Goal: Information Seeking & Learning: Learn about a topic

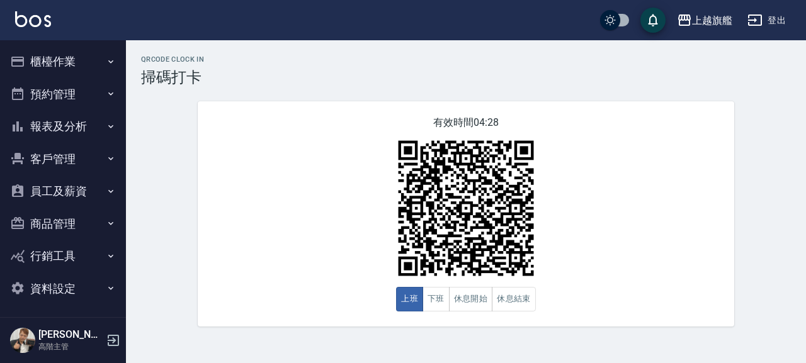
click at [59, 155] on button "客戶管理" at bounding box center [63, 159] width 116 height 33
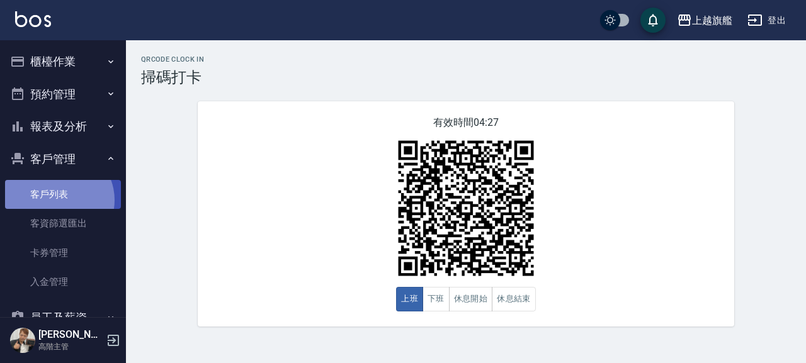
click at [57, 200] on link "客戶列表" at bounding box center [63, 194] width 116 height 29
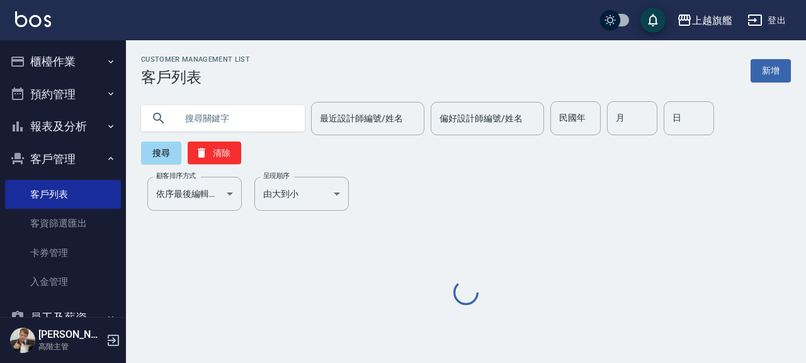
click at [205, 117] on input "text" at bounding box center [235, 118] width 118 height 34
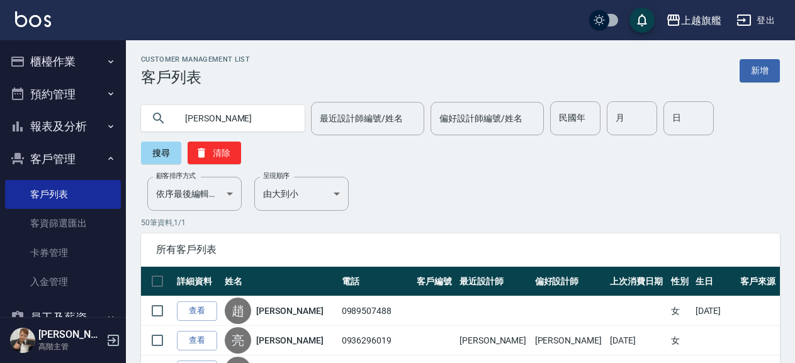
type input "[PERSON_NAME]"
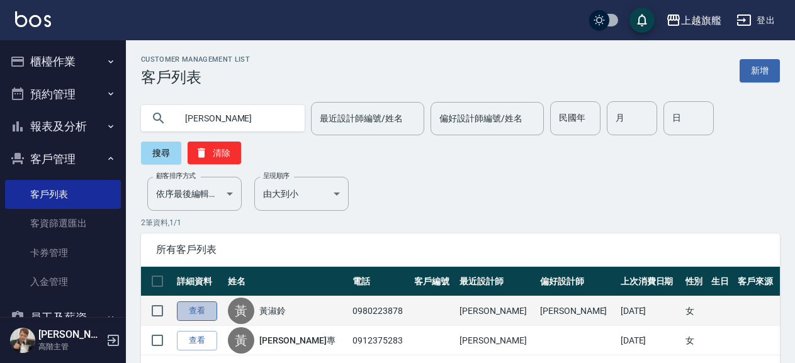
click at [198, 308] on link "查看" at bounding box center [197, 312] width 40 height 20
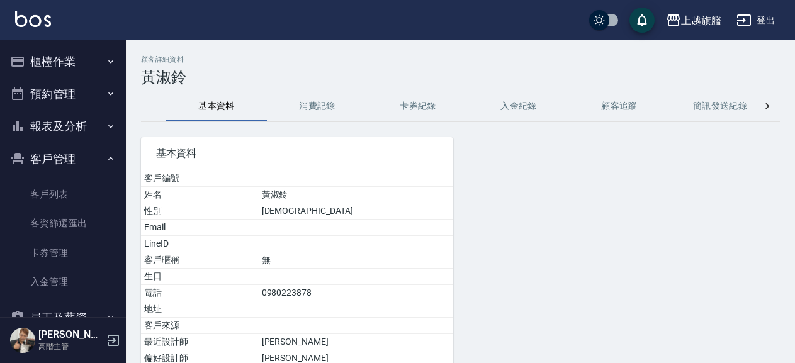
click at [526, 98] on button "入金紀錄" at bounding box center [518, 106] width 101 height 30
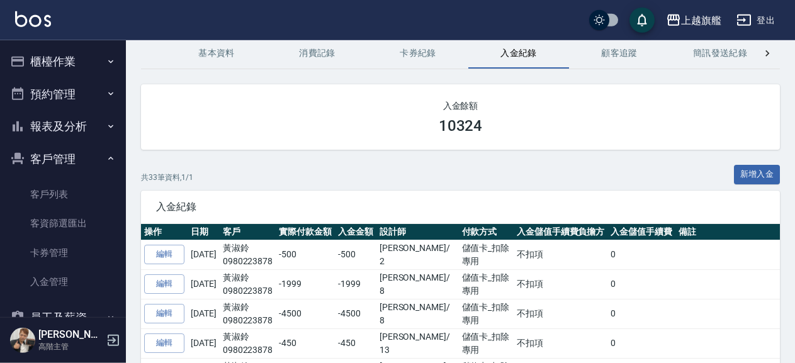
scroll to position [68, 0]
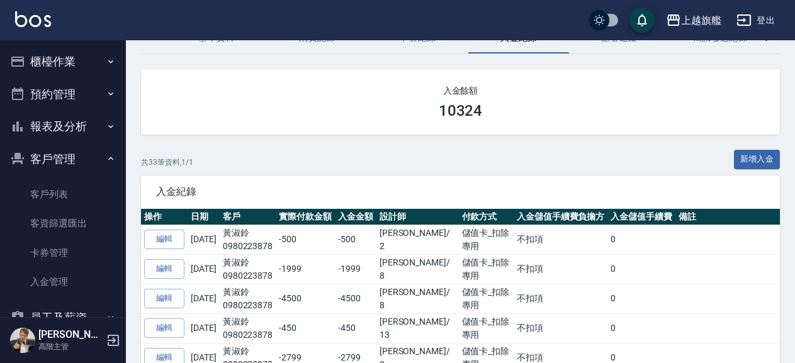
click at [73, 154] on button "客戶管理" at bounding box center [63, 159] width 116 height 33
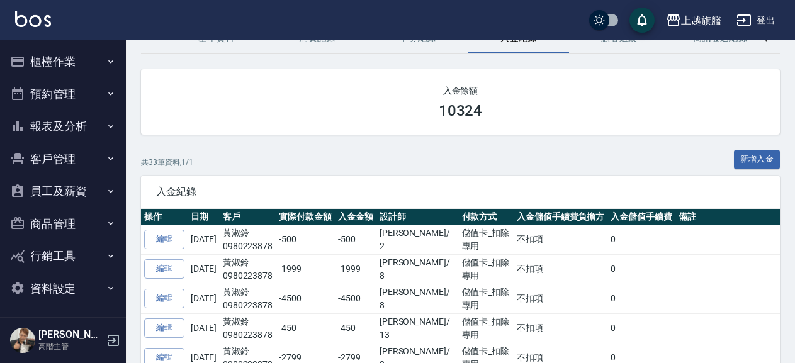
click at [48, 54] on button "櫃檯作業" at bounding box center [63, 61] width 116 height 33
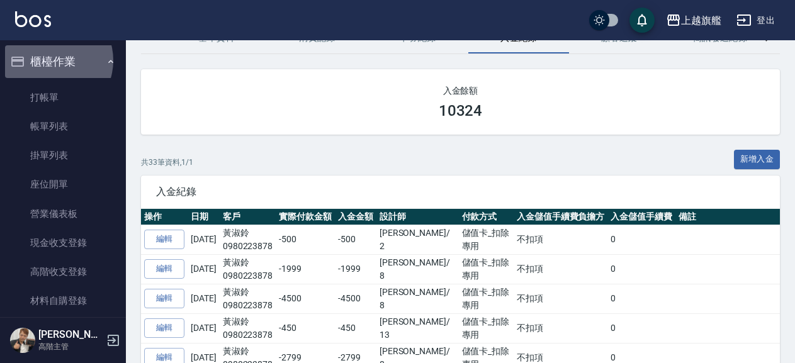
click at [50, 60] on button "櫃檯作業" at bounding box center [63, 61] width 116 height 33
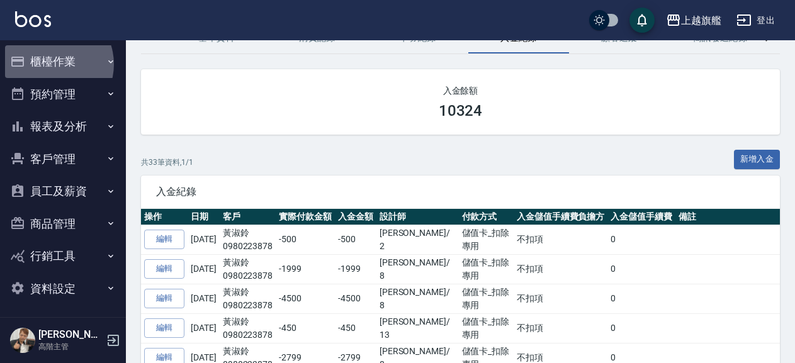
click at [50, 64] on button "櫃檯作業" at bounding box center [63, 61] width 116 height 33
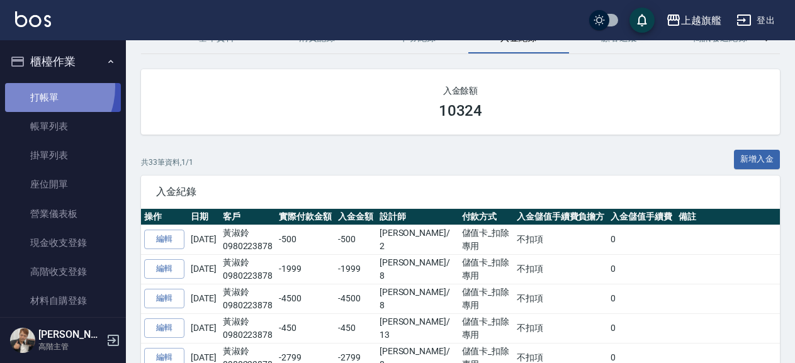
click at [36, 87] on link "打帳單" at bounding box center [63, 97] width 116 height 29
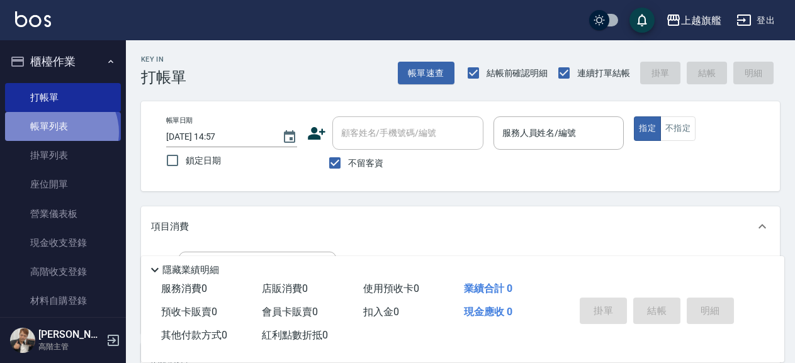
click at [60, 132] on link "帳單列表" at bounding box center [63, 126] width 116 height 29
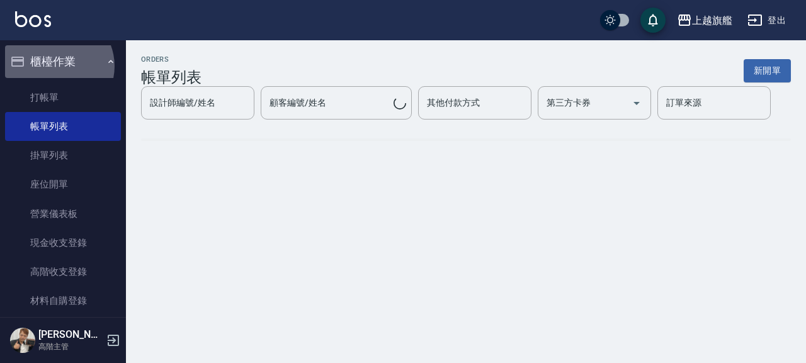
click at [55, 66] on button "櫃檯作業" at bounding box center [63, 61] width 116 height 33
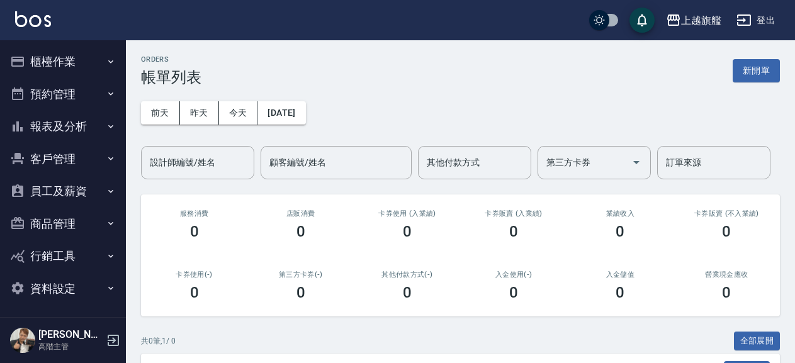
click at [48, 55] on button "櫃檯作業" at bounding box center [63, 61] width 116 height 33
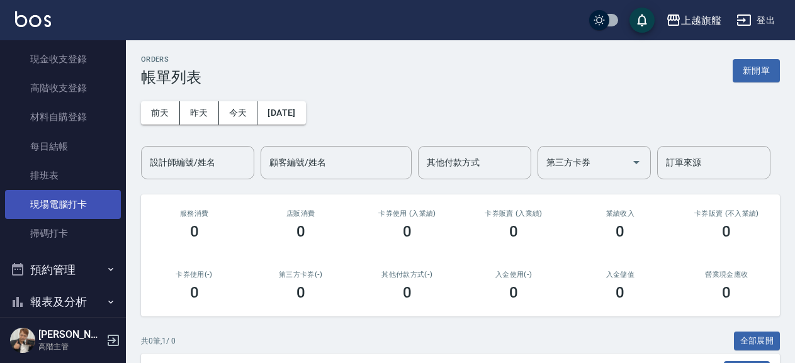
scroll to position [215, 0]
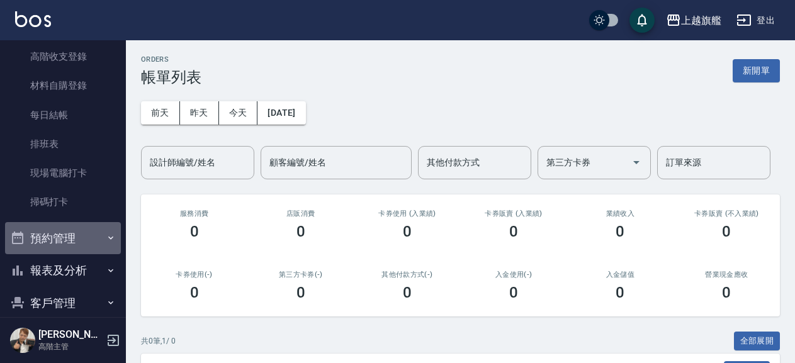
click at [79, 233] on button "預約管理" at bounding box center [63, 238] width 116 height 33
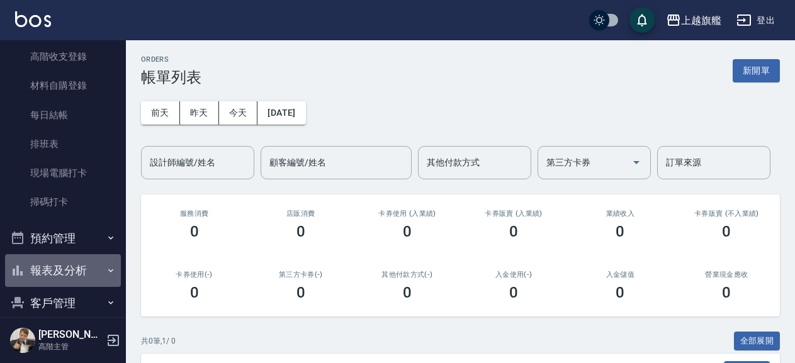
click at [74, 269] on button "報表及分析" at bounding box center [63, 270] width 116 height 33
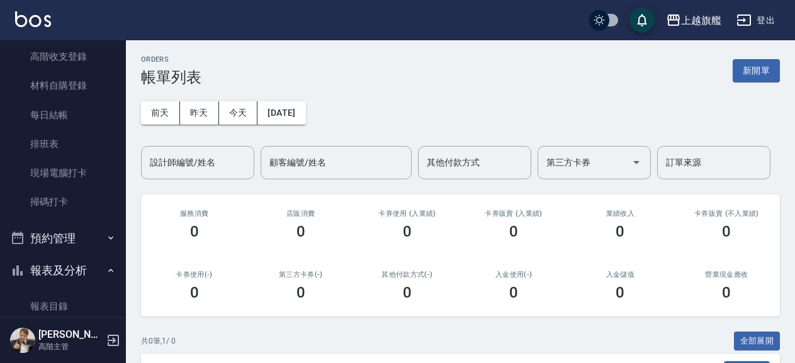
scroll to position [502, 0]
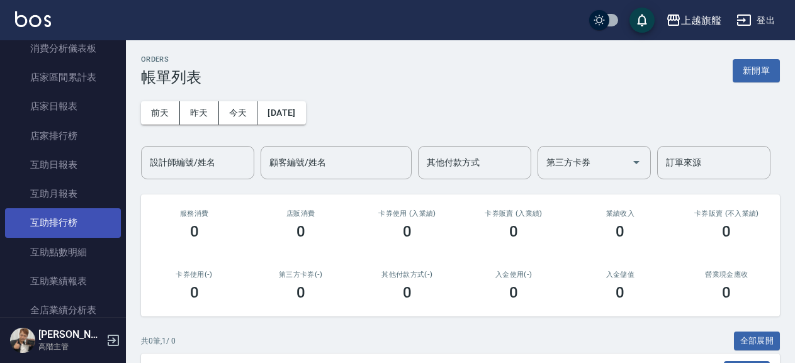
click at [72, 225] on link "互助排行榜" at bounding box center [63, 222] width 116 height 29
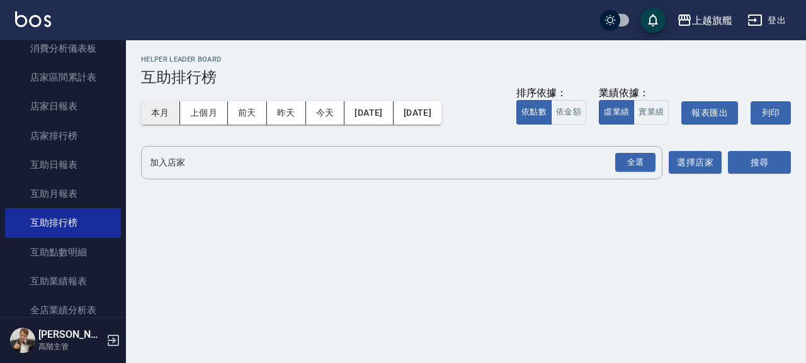
click at [161, 115] on button "本月" at bounding box center [160, 112] width 39 height 23
click at [164, 120] on button "本月" at bounding box center [160, 112] width 39 height 23
click at [169, 109] on button "本月" at bounding box center [160, 112] width 39 height 23
click at [683, 158] on button "選擇店家" at bounding box center [694, 162] width 53 height 23
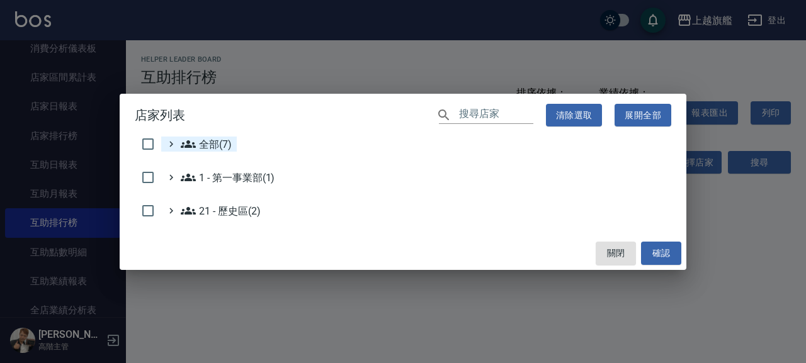
click at [226, 145] on span "全部(7)" at bounding box center [206, 144] width 51 height 15
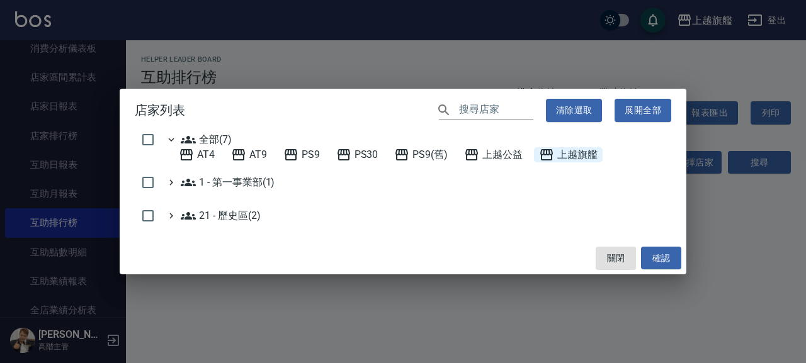
click at [566, 153] on span "上越旗艦" at bounding box center [568, 154] width 59 height 15
click at [657, 255] on button "確認" at bounding box center [661, 258] width 40 height 23
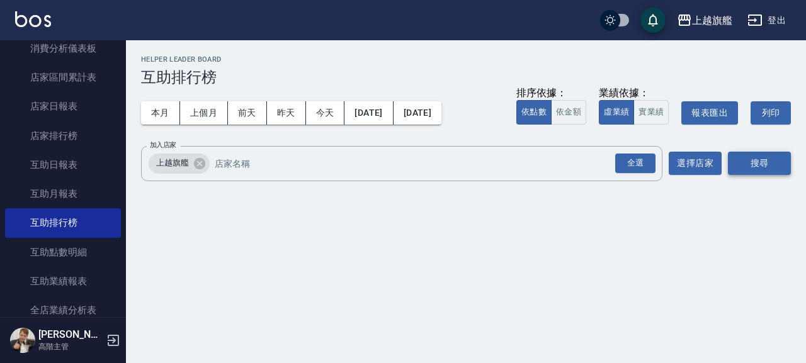
click at [778, 166] on button "搜尋" at bounding box center [759, 163] width 63 height 23
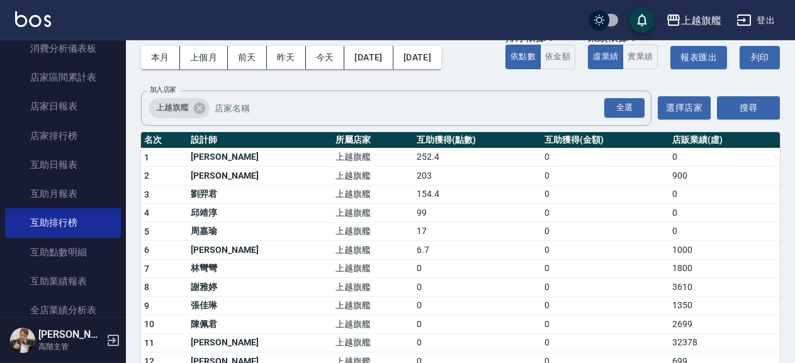
scroll to position [27, 0]
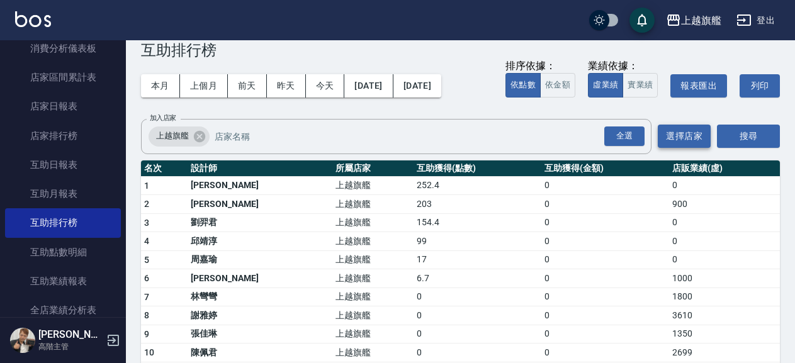
click at [667, 136] on button "選擇店家" at bounding box center [684, 136] width 53 height 23
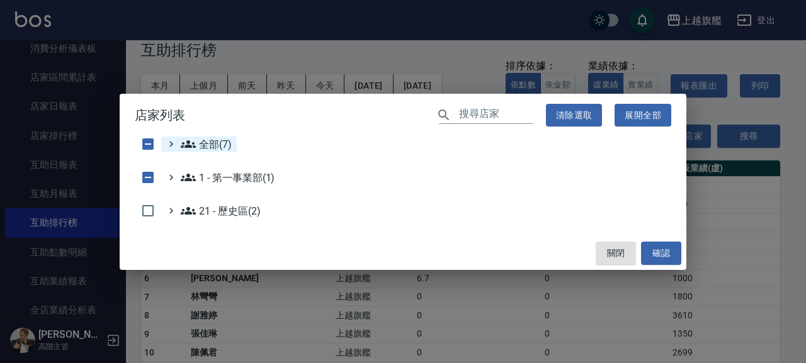
click at [210, 138] on span "全部(7)" at bounding box center [206, 144] width 51 height 15
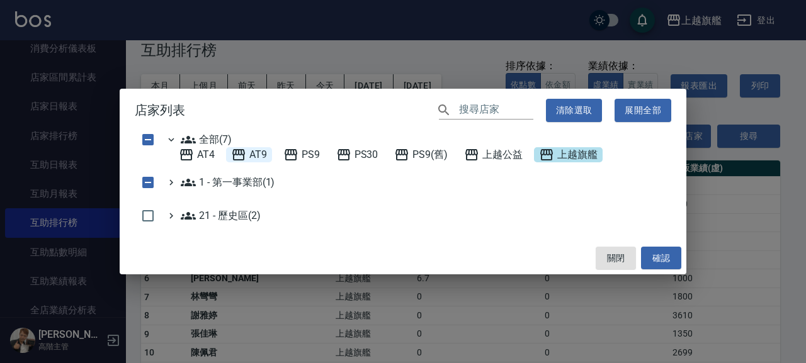
click at [262, 155] on span "AT9" at bounding box center [249, 154] width 36 height 15
click at [546, 152] on icon at bounding box center [546, 154] width 13 height 11
click at [645, 253] on button "確認" at bounding box center [661, 258] width 40 height 23
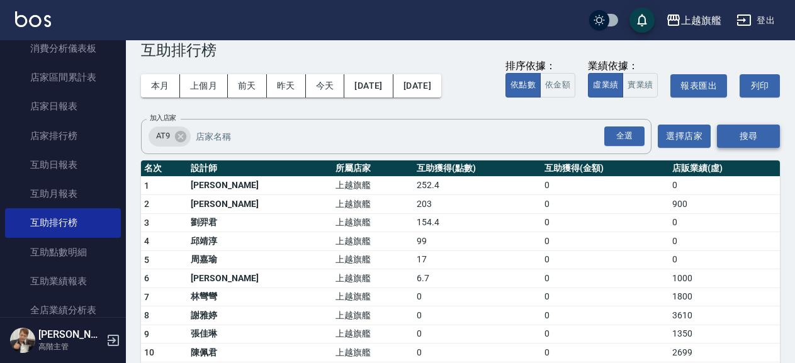
click at [747, 128] on button "搜尋" at bounding box center [748, 136] width 63 height 23
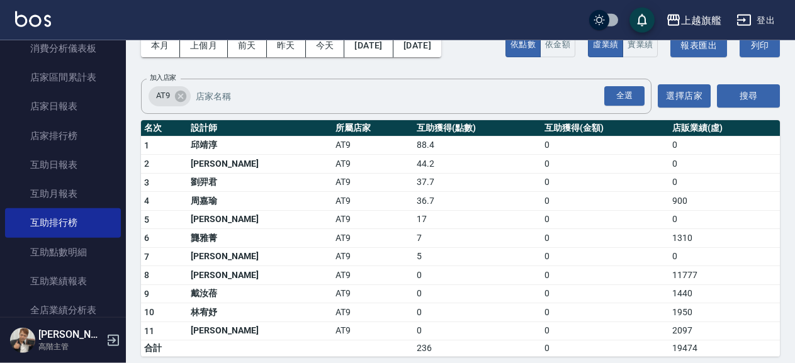
scroll to position [68, 0]
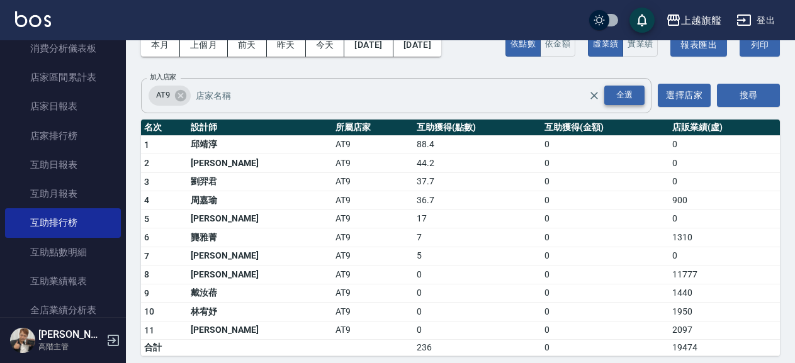
click at [619, 100] on div "全選" at bounding box center [624, 96] width 40 height 20
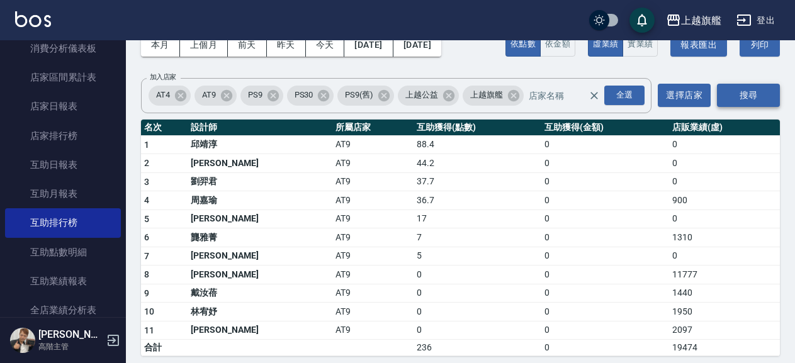
click at [755, 101] on button "搜尋" at bounding box center [748, 95] width 63 height 23
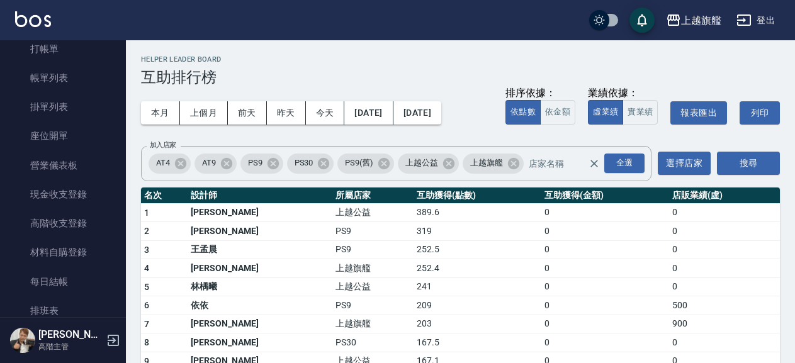
scroll to position [0, 0]
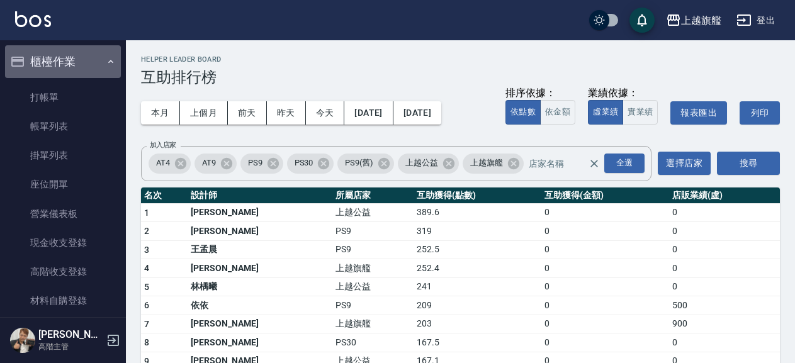
click at [78, 60] on button "櫃檯作業" at bounding box center [63, 61] width 116 height 33
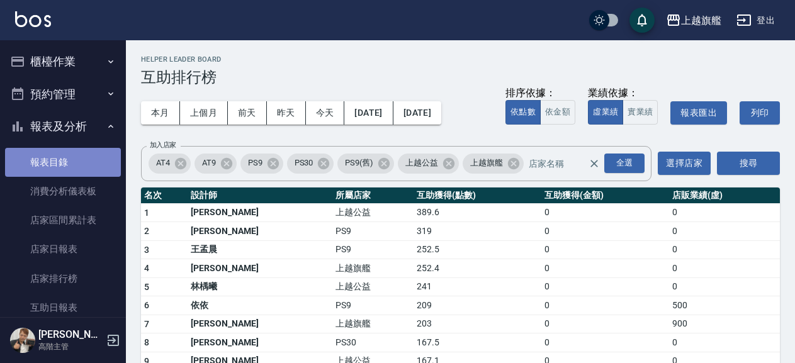
click at [62, 156] on link "報表目錄" at bounding box center [63, 162] width 116 height 29
